Goal: Transaction & Acquisition: Purchase product/service

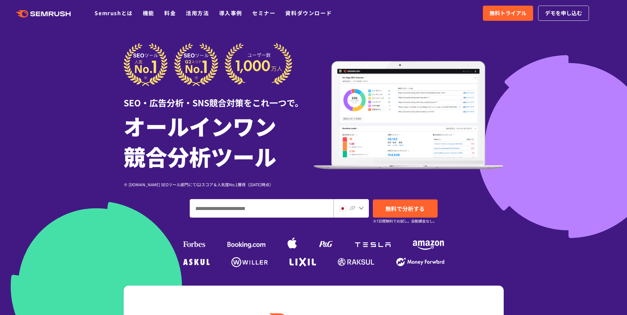
click at [252, 207] on input "ドメイン、キーワードまたはURLを入力してください" at bounding box center [261, 209] width 143 height 18
click at [412, 210] on span "無料で分析する" at bounding box center [405, 209] width 39 height 8
drag, startPoint x: 173, startPoint y: 13, endPoint x: 209, endPoint y: 61, distance: 60.4
click at [173, 13] on link "料金" at bounding box center [170, 13] width 12 height 8
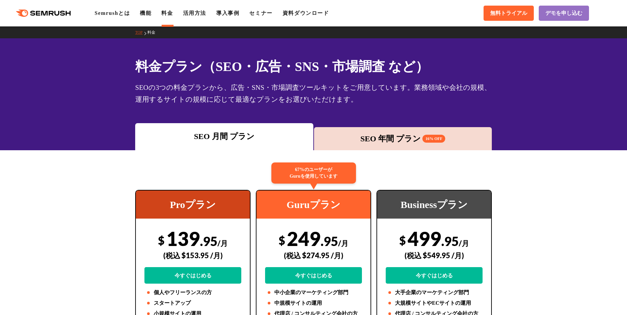
click at [374, 139] on div "SEO 年間 プラン 16% OFF" at bounding box center [403, 139] width 172 height 12
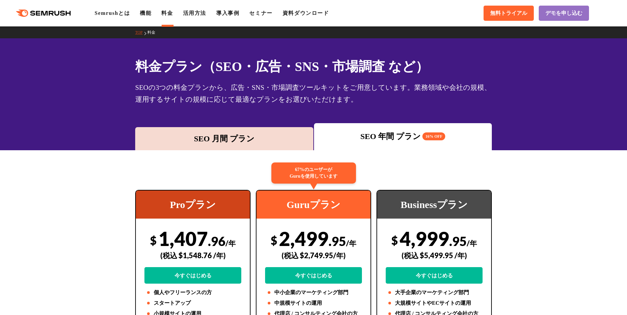
click at [265, 142] on div "SEO 月間 プラン" at bounding box center [225, 139] width 172 height 12
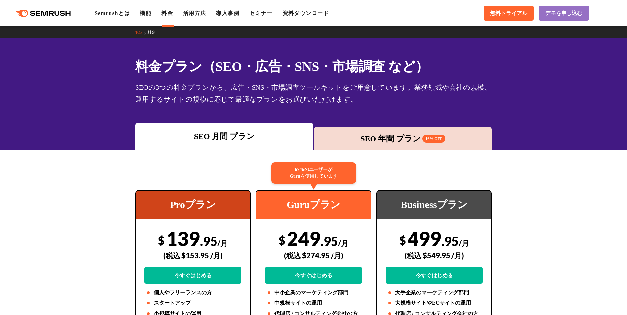
click at [57, 13] on icon ".cls {fill: #FF642D;}" at bounding box center [44, 13] width 75 height 7
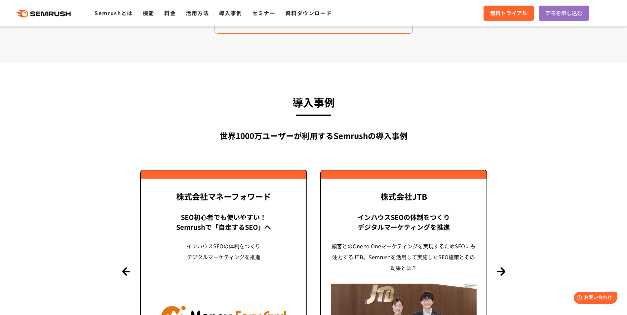
scroll to position [1587, 0]
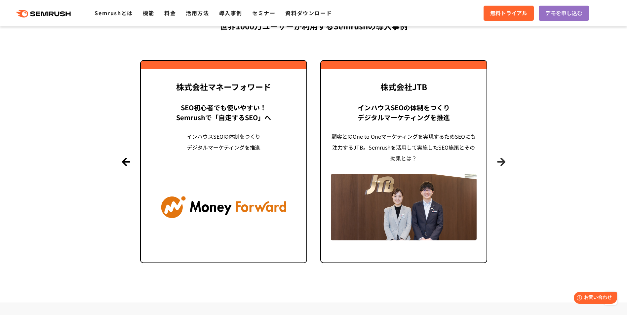
click at [503, 158] on button "Next" at bounding box center [501, 162] width 8 height 8
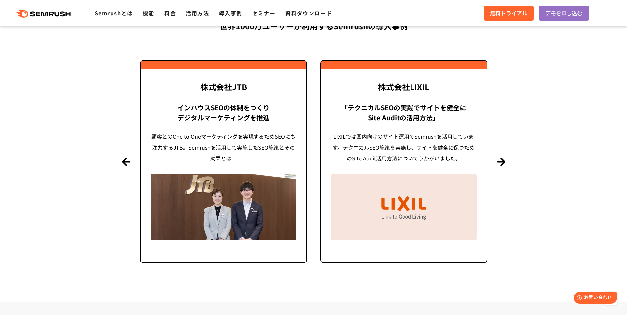
click at [503, 157] on section "導入事例 世界1000万ユーザーが利用する Semrushの導入事例 Previous 株式会社LIXIL 「テクニカルSEOの実践でサイトを健全に Site…" at bounding box center [313, 128] width 627 height 349
click at [503, 165] on button "Next" at bounding box center [501, 162] width 8 height 8
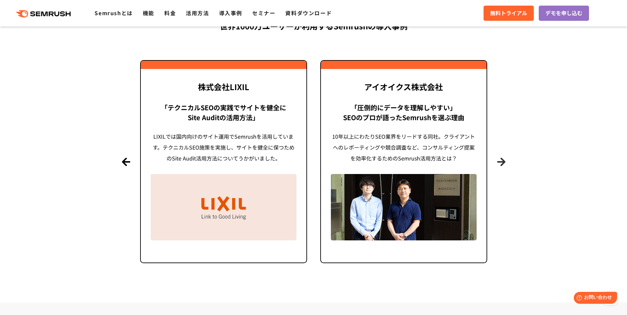
click at [502, 164] on button "Next" at bounding box center [501, 162] width 8 height 8
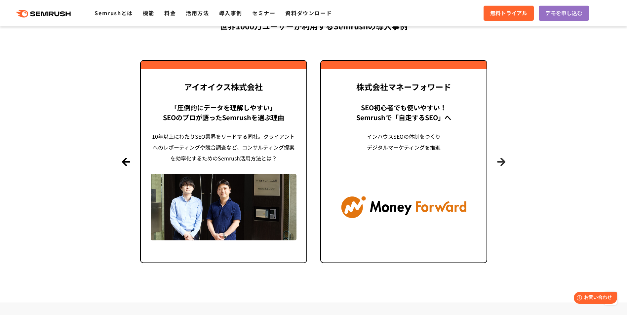
click at [502, 163] on button "Next" at bounding box center [501, 162] width 8 height 8
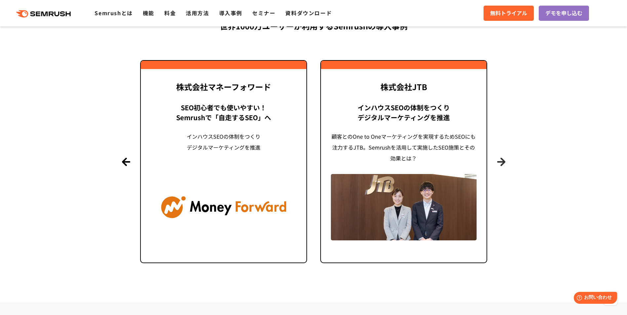
click at [502, 163] on button "Next" at bounding box center [501, 162] width 8 height 8
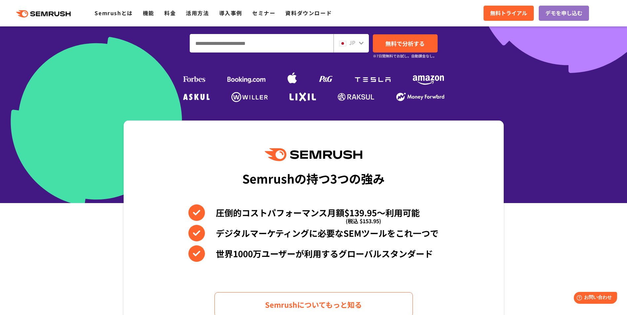
scroll to position [0, 0]
